Goal: Information Seeking & Learning: Learn about a topic

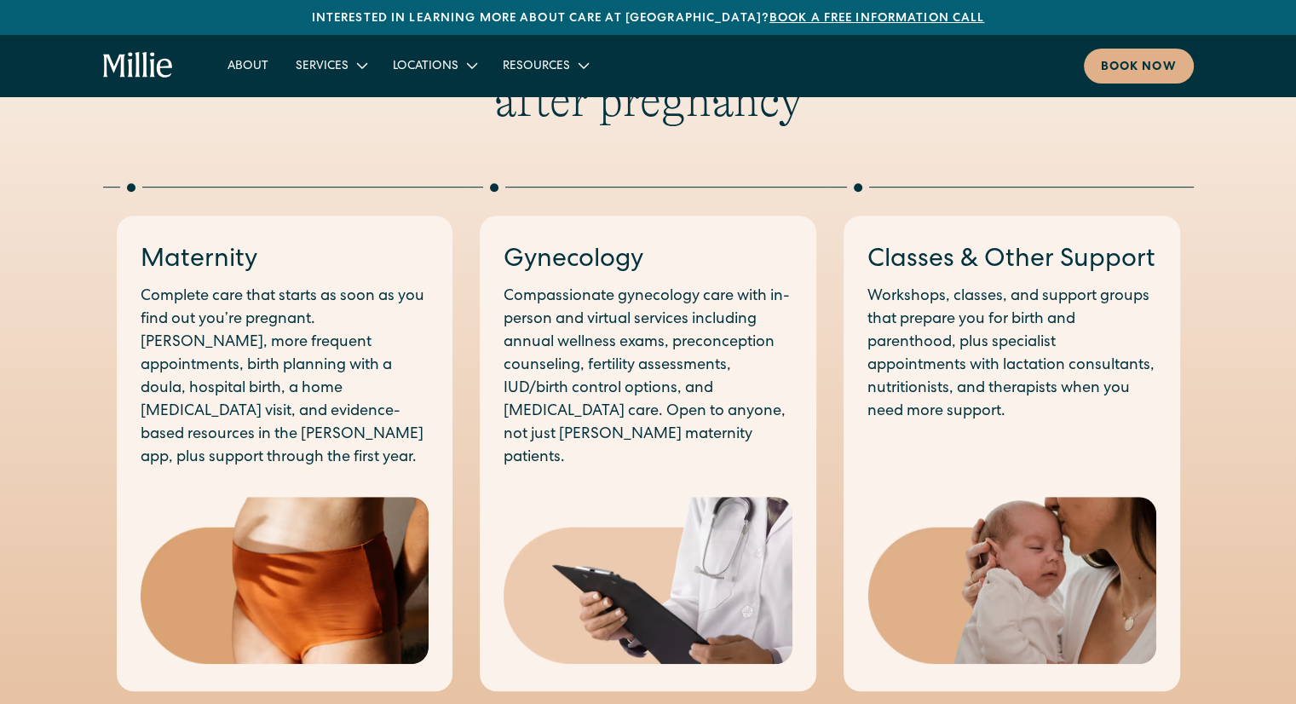
scroll to position [879, 0]
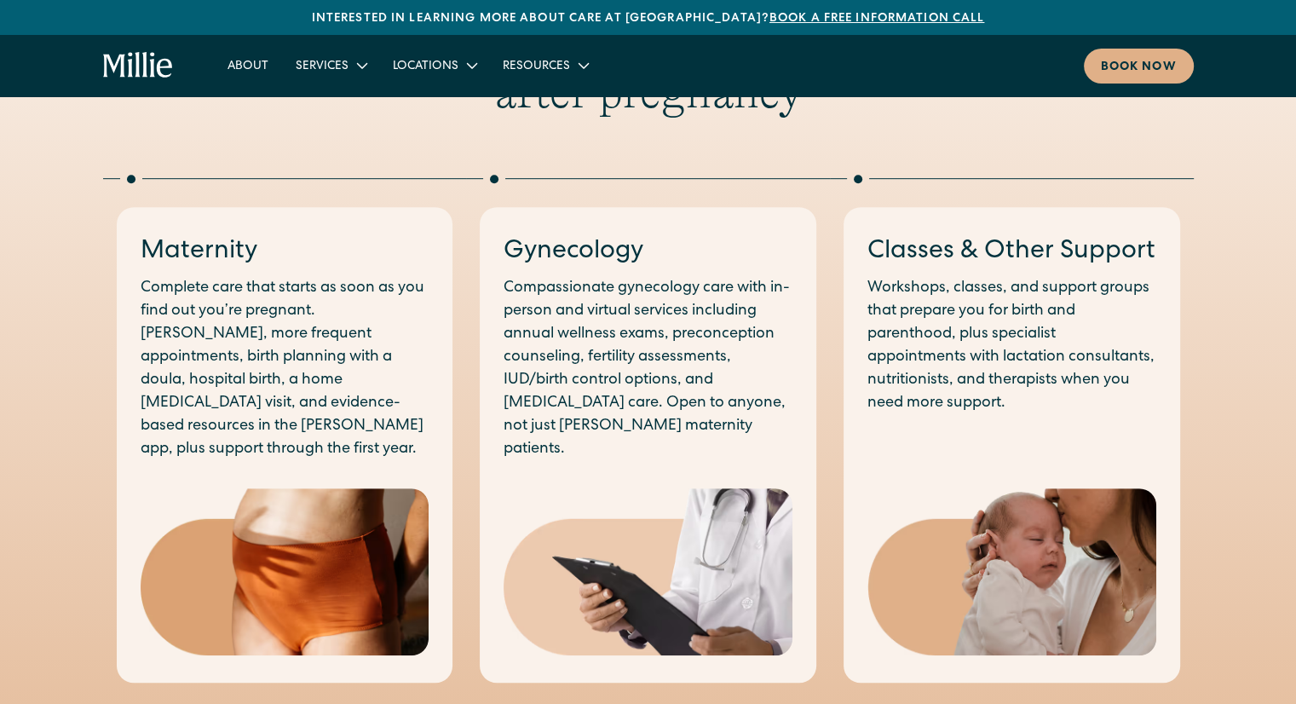
click at [68, 222] on div "With you before, during, and after pregnancy Maternity Complete care that start…" at bounding box center [648, 349] width 1296 height 670
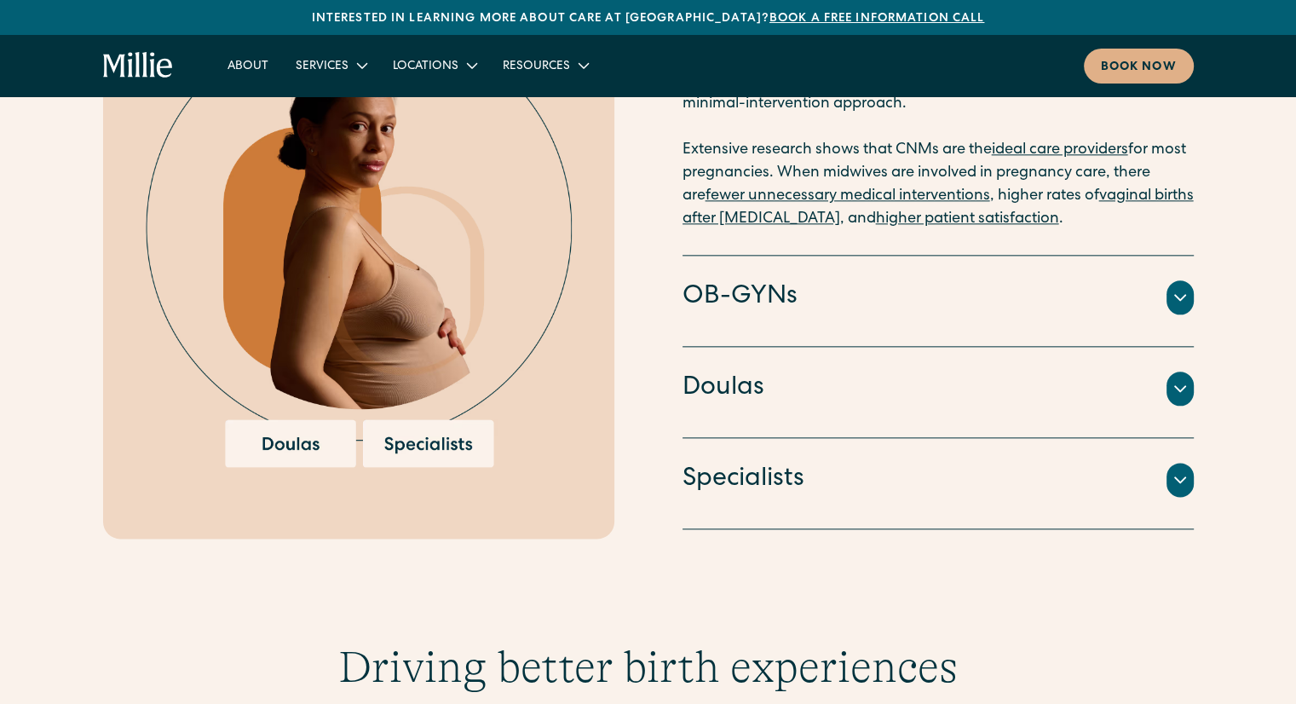
scroll to position [1976, 0]
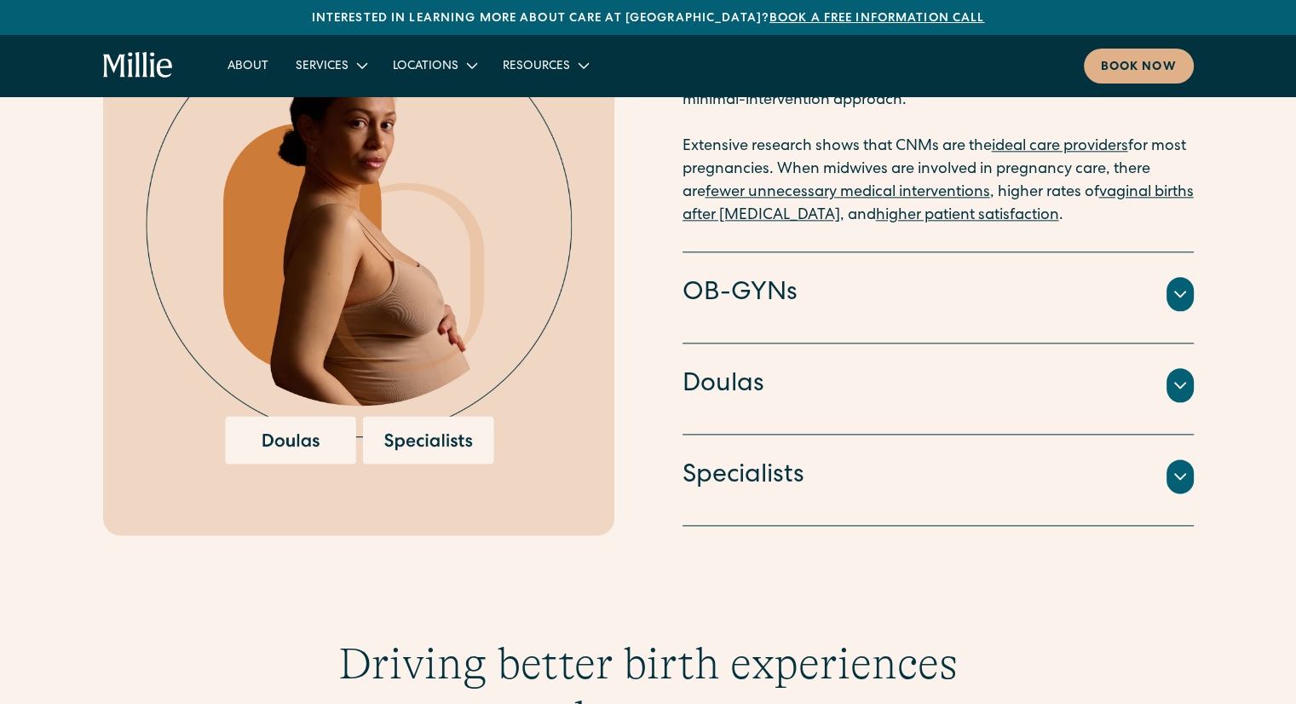
click at [1178, 284] on icon at bounding box center [1180, 294] width 20 height 20
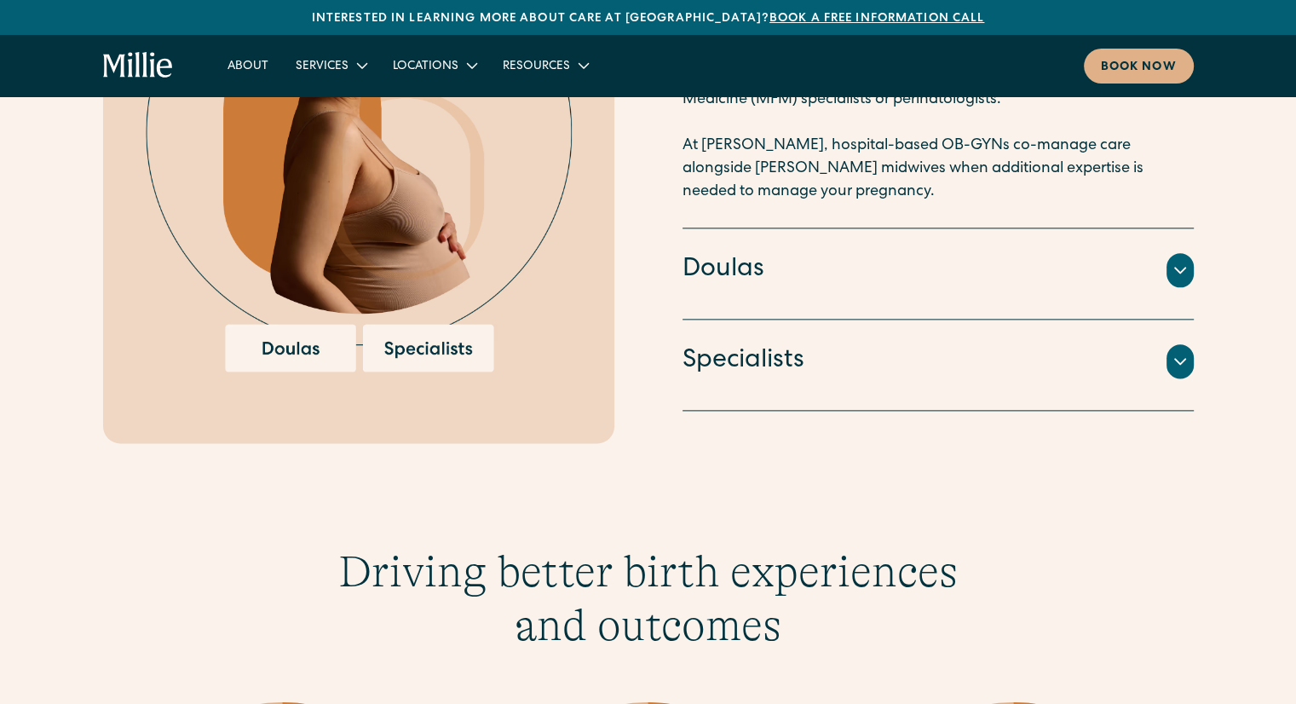
scroll to position [2099, 0]
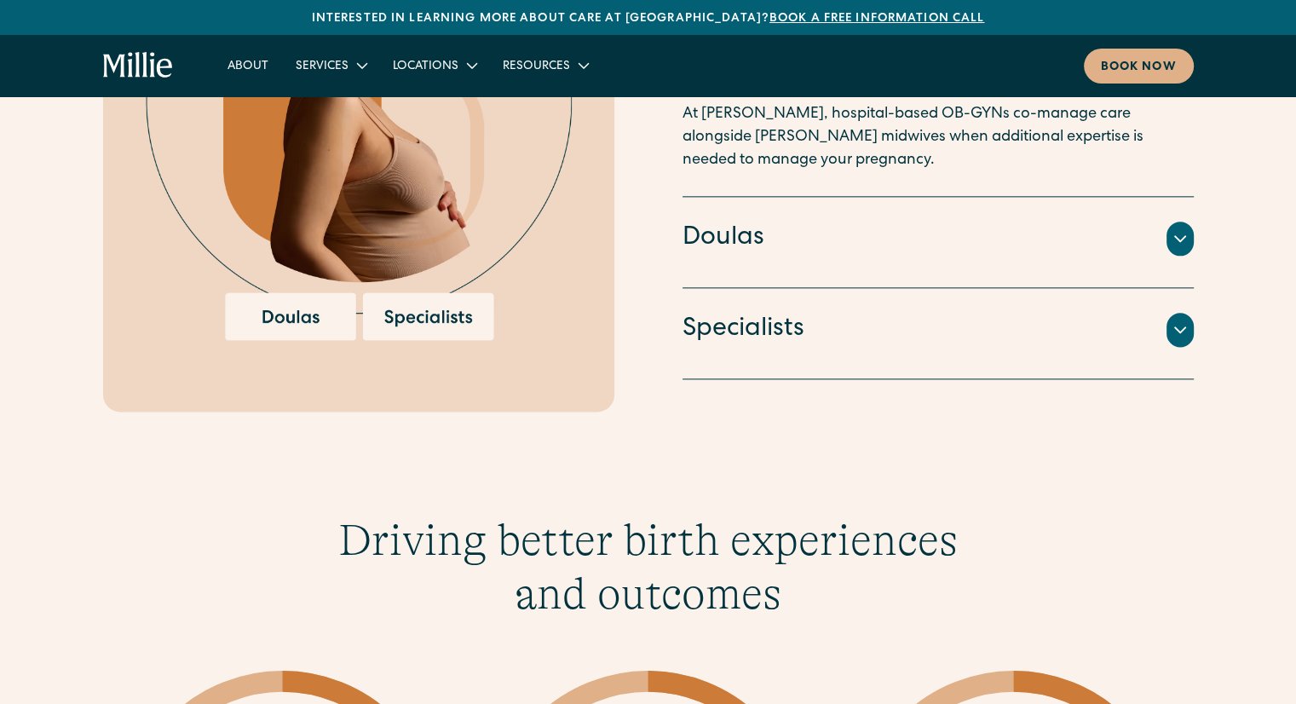
drag, startPoint x: 1178, startPoint y: 277, endPoint x: 680, endPoint y: 423, distance: 519.3
click at [680, 423] on div "Our model Midwifery-led care backed by OBs and specialists Certified Nurse Midw…" at bounding box center [648, 18] width 1296 height 949
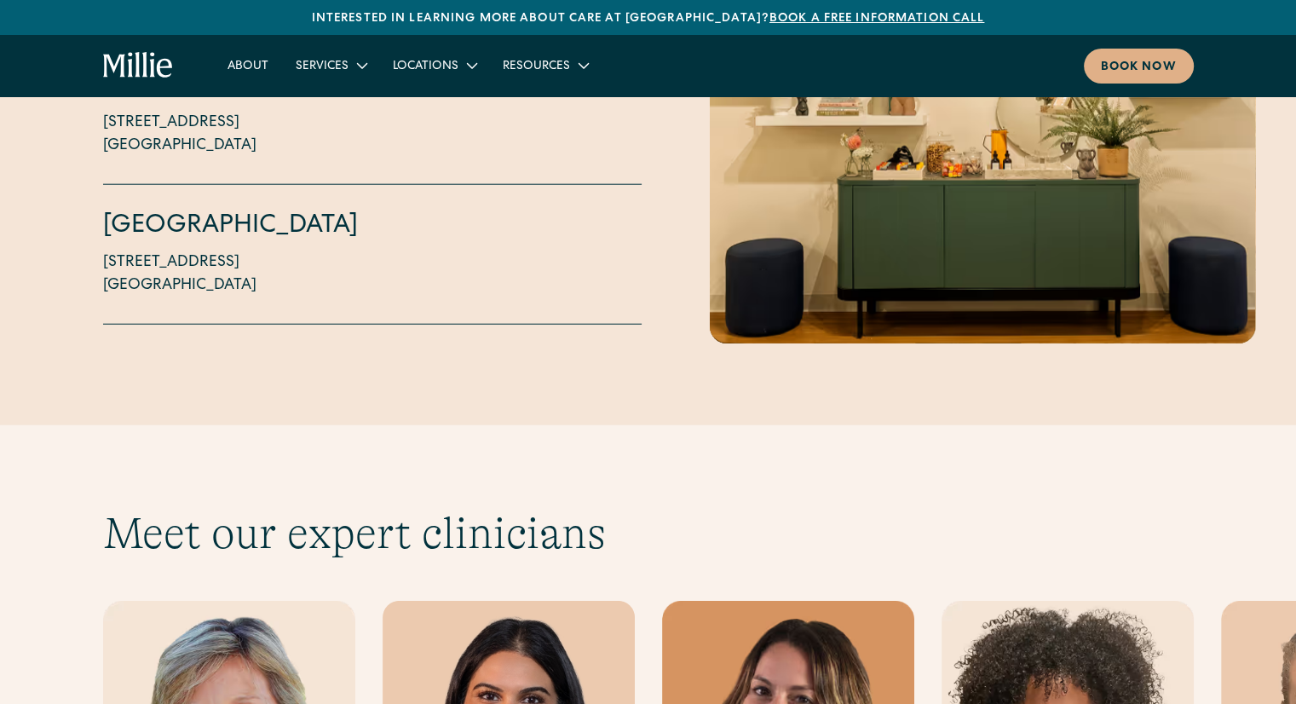
scroll to position [4191, 0]
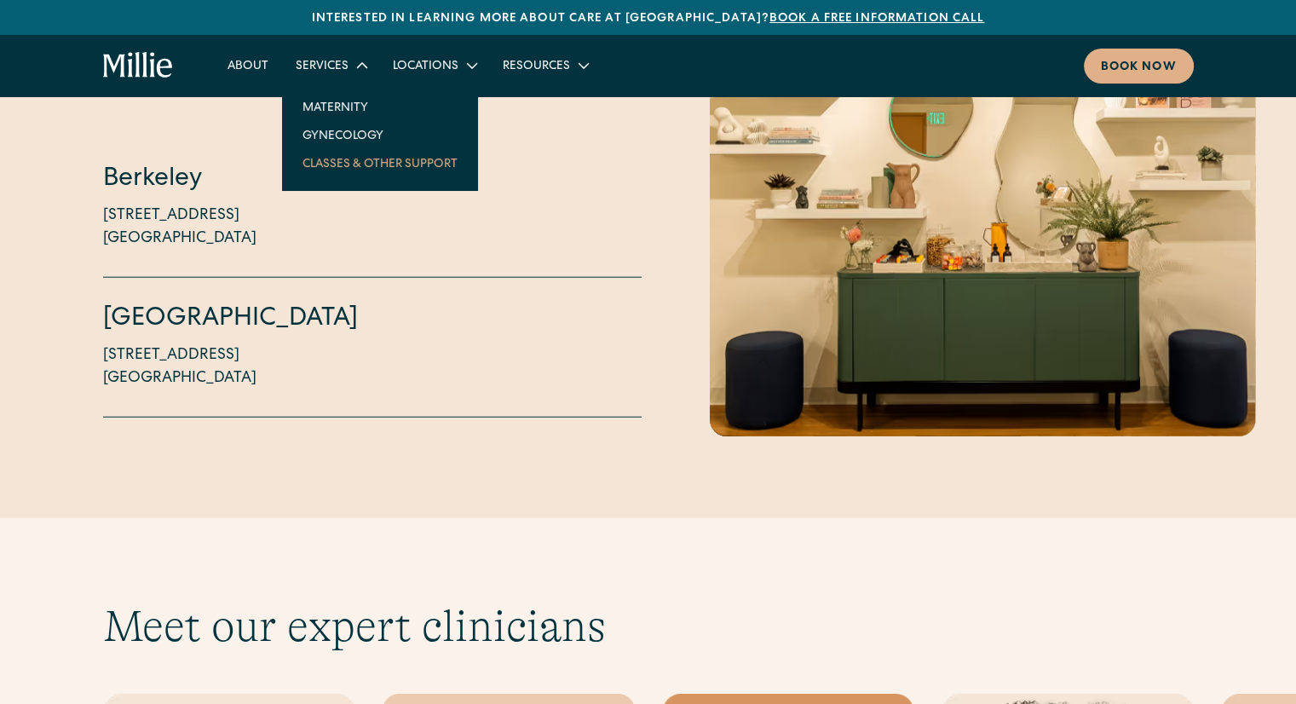
click at [354, 158] on link "Classes & Other Support" at bounding box center [380, 163] width 182 height 28
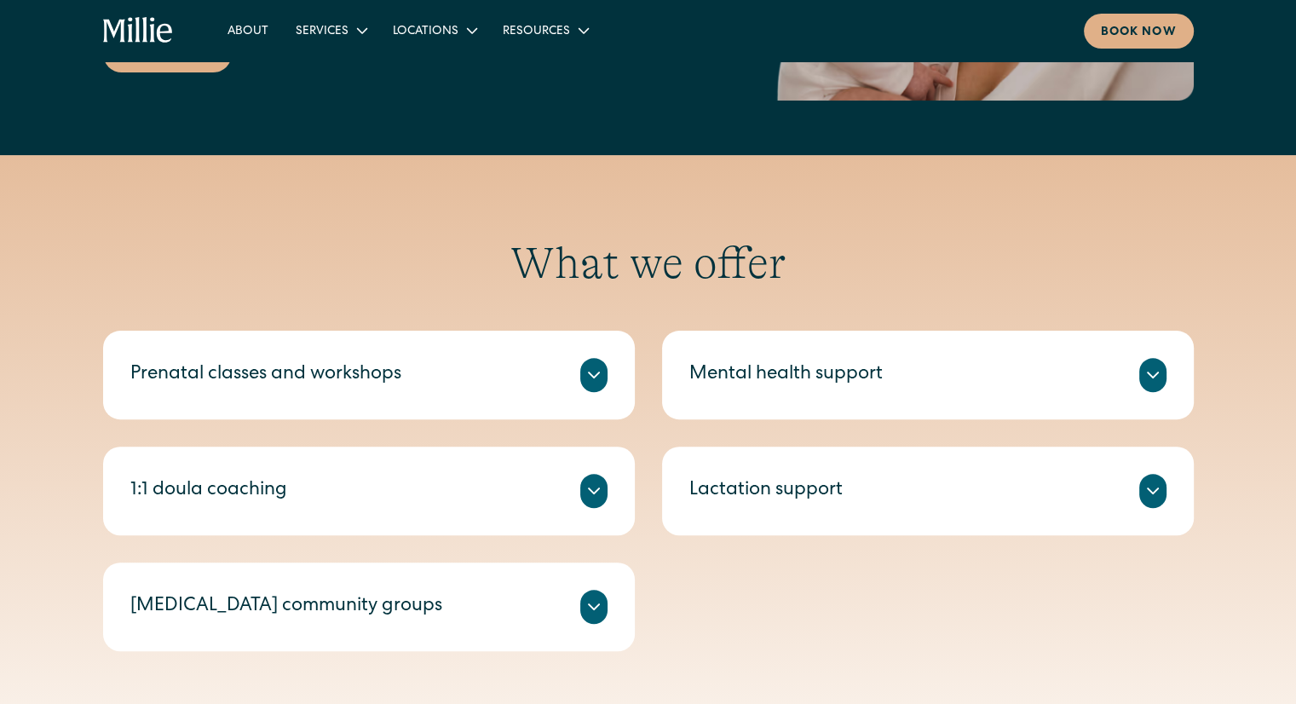
scroll to position [464, 0]
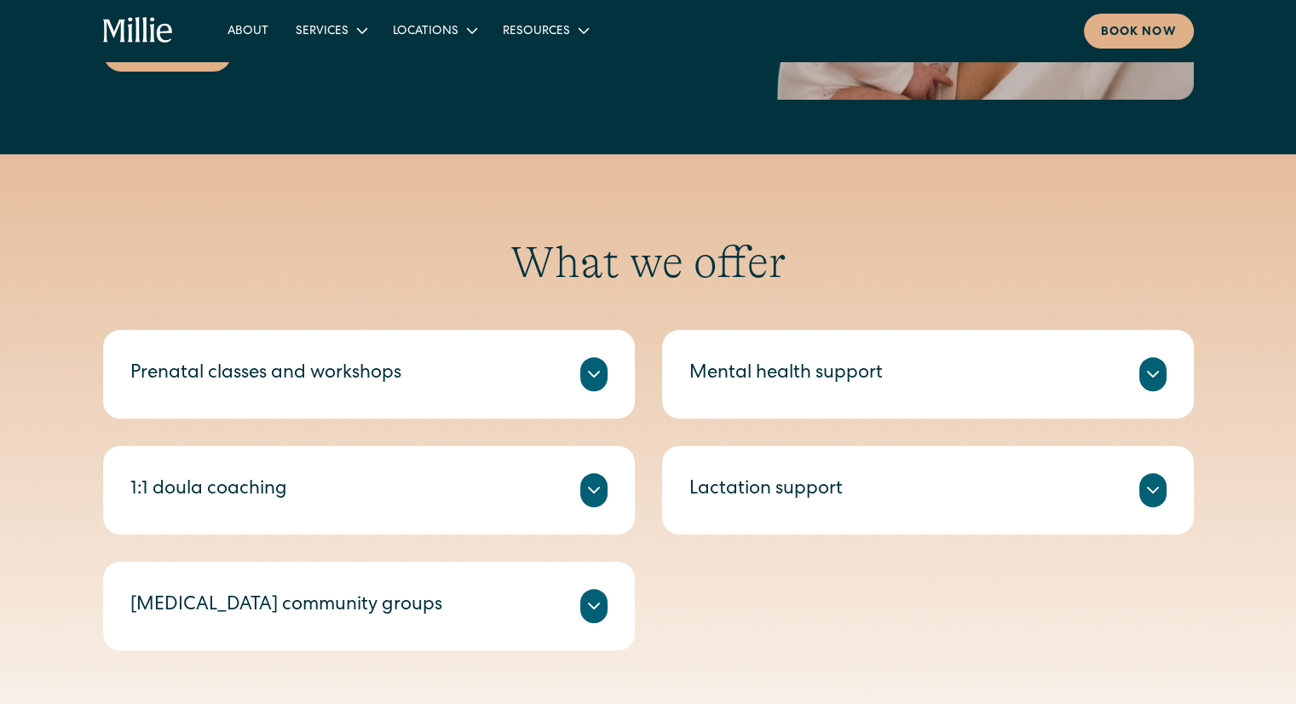
click at [1146, 376] on icon at bounding box center [1153, 374] width 20 height 20
